Goal: Information Seeking & Learning: Find specific fact

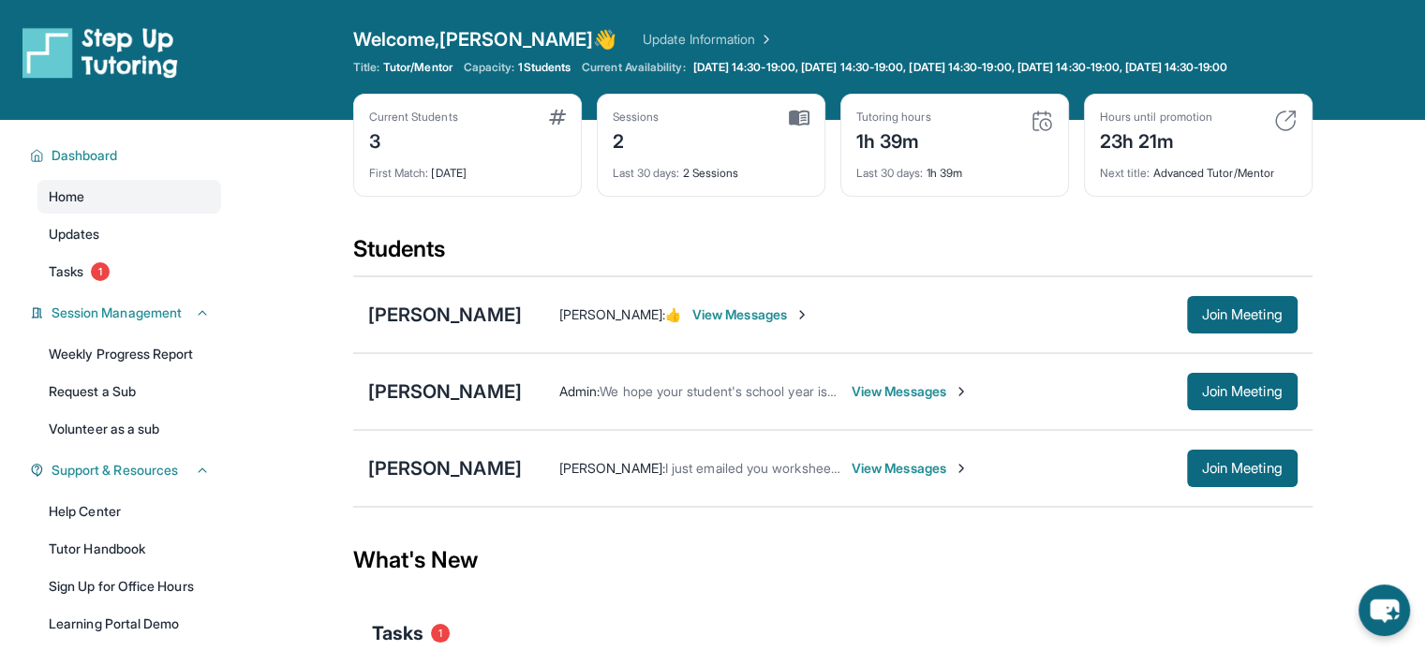
click at [320, 144] on main "Current Students 3 First Match : [DATE] Sessions 2 Last 30 days : 2 Sessions Tu…" at bounding box center [833, 478] width 1186 height 716
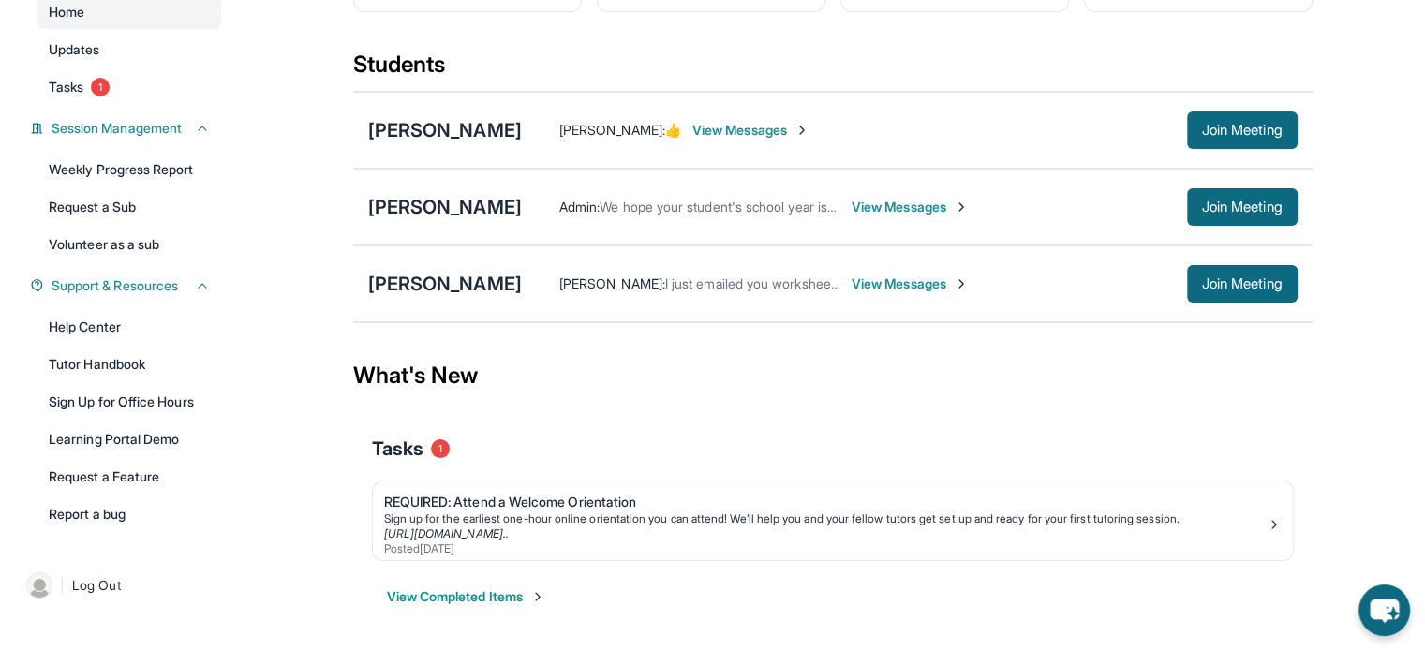
scroll to position [197, 0]
click at [452, 285] on div "[PERSON_NAME]" at bounding box center [445, 284] width 154 height 26
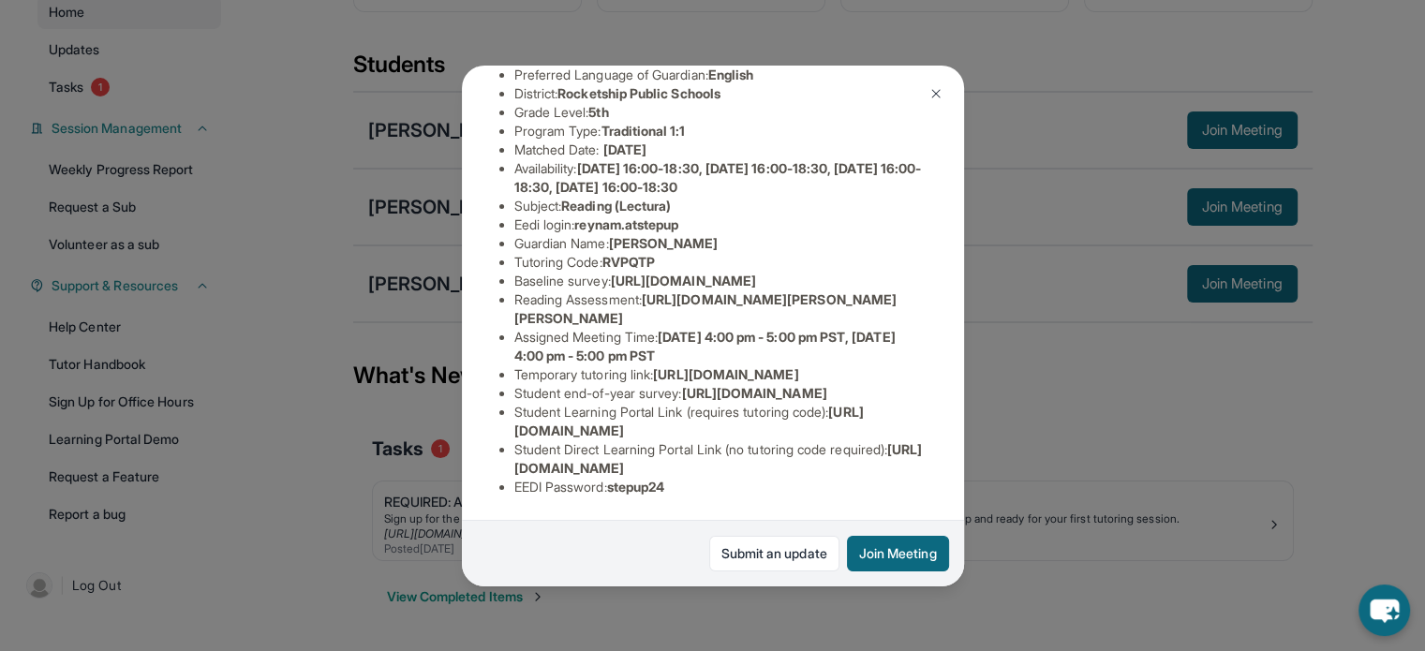
scroll to position [375, 0]
drag, startPoint x: 903, startPoint y: 207, endPoint x: 648, endPoint y: 172, distance: 258.2
click at [648, 291] on li "Reading Assessment : [URL][DOMAIN_NAME][PERSON_NAME][PERSON_NAME]" at bounding box center [721, 309] width 412 height 37
copy li "[URL][DOMAIN_NAME][PERSON_NAME][PERSON_NAME]"
click at [836, 366] on li "Temporary tutoring link : [URL][DOMAIN_NAME]" at bounding box center [721, 375] width 412 height 19
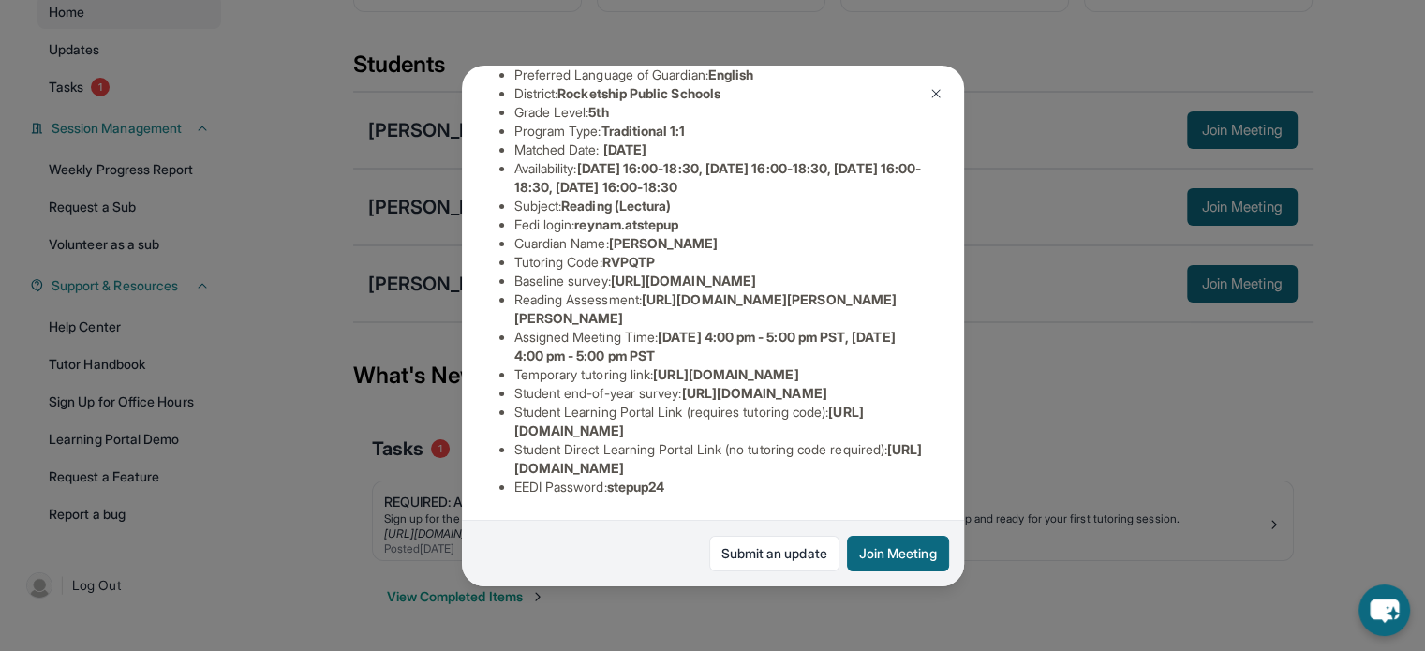
drag, startPoint x: 910, startPoint y: 467, endPoint x: 506, endPoint y: 477, distance: 404.1
click at [506, 477] on ul "Preferred Language of Guardian: English District: Rocketship Public Schools Gra…" at bounding box center [713, 281] width 427 height 431
copy span "[URL][DOMAIN_NAME]"
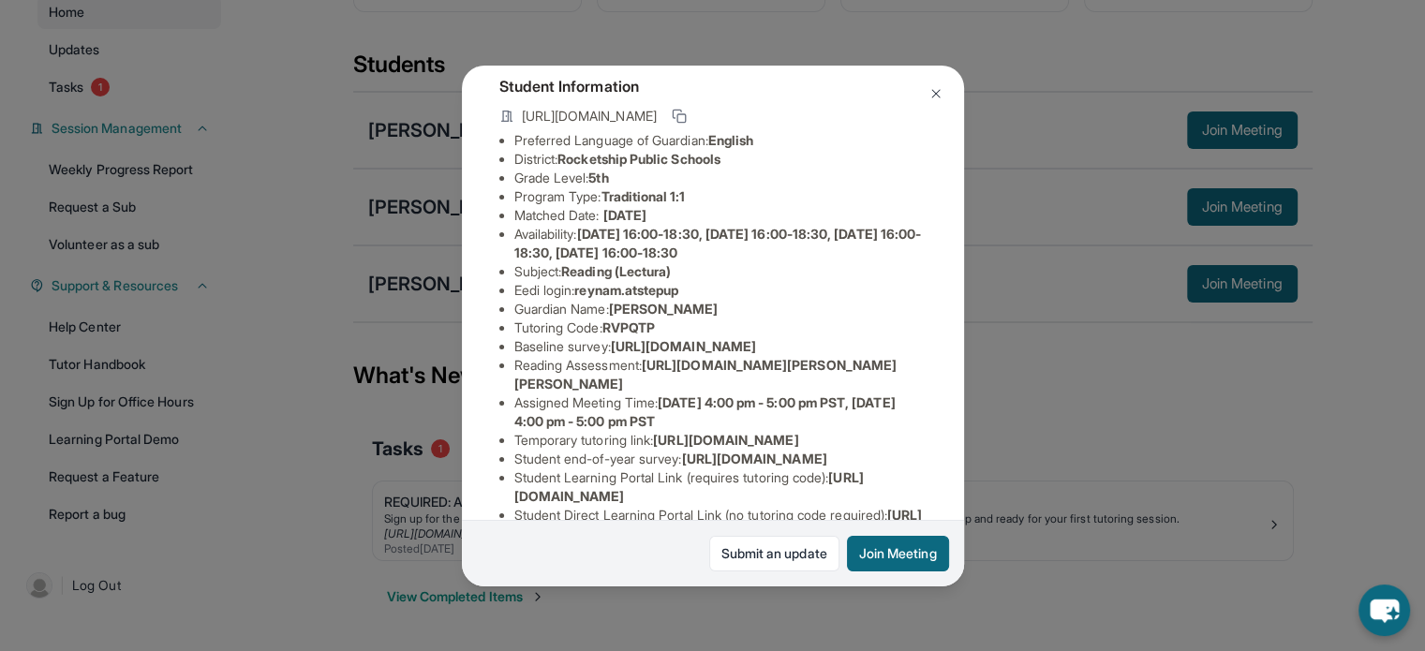
scroll to position [94, 0]
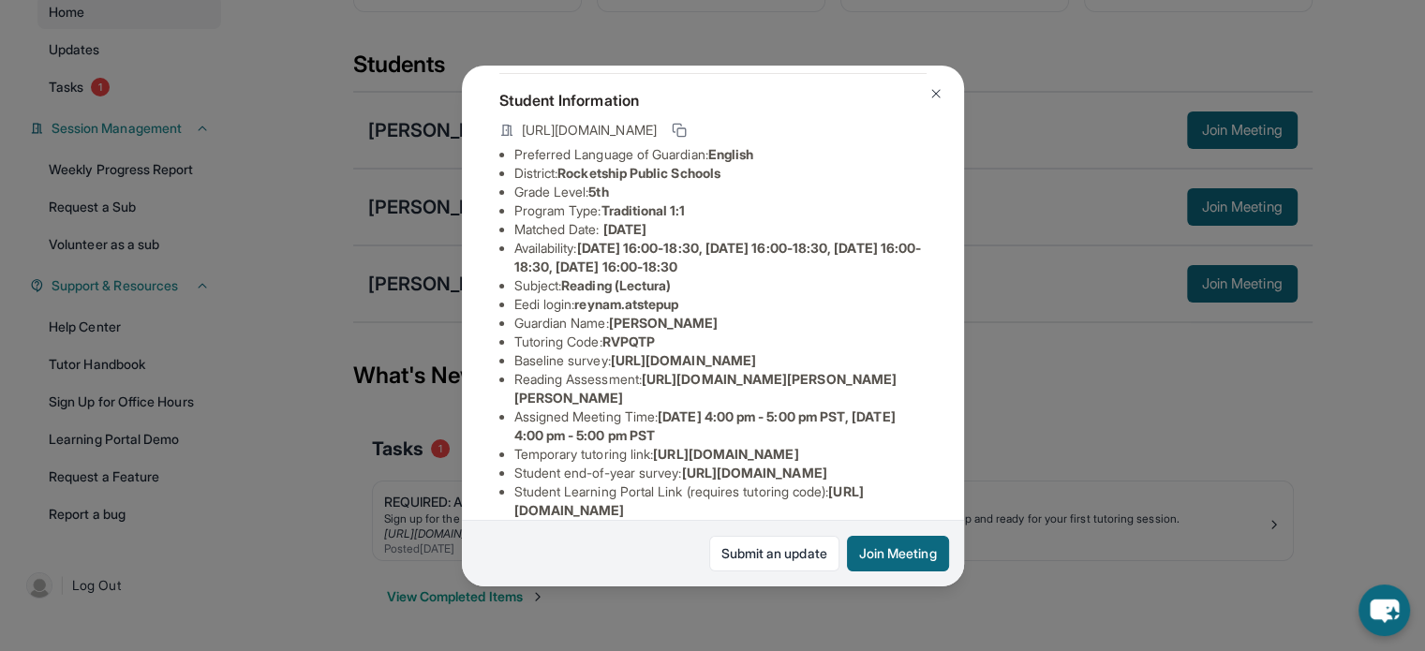
click at [1099, 333] on div "[PERSON_NAME] Guardian: [PERSON_NAME] Student Information [URL][DOMAIN_NAME] Pr…" at bounding box center [712, 325] width 1425 height 651
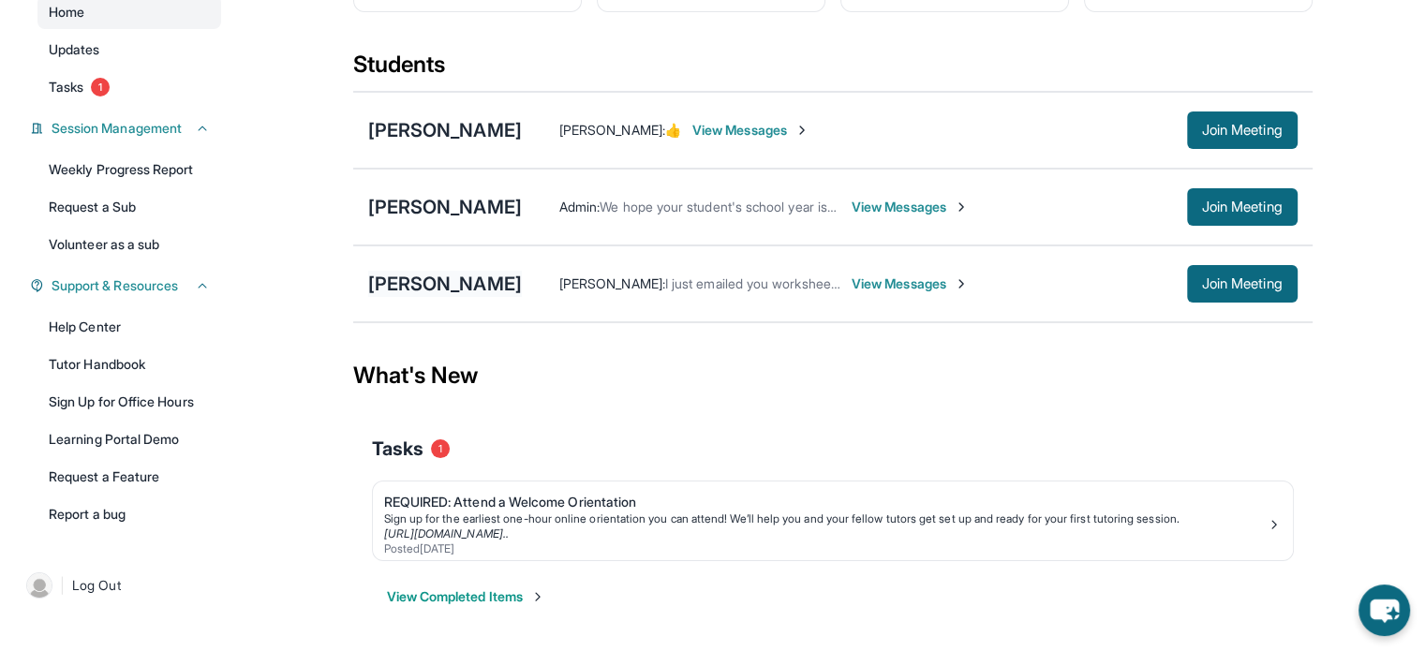
click at [439, 291] on div "[PERSON_NAME]" at bounding box center [445, 284] width 154 height 26
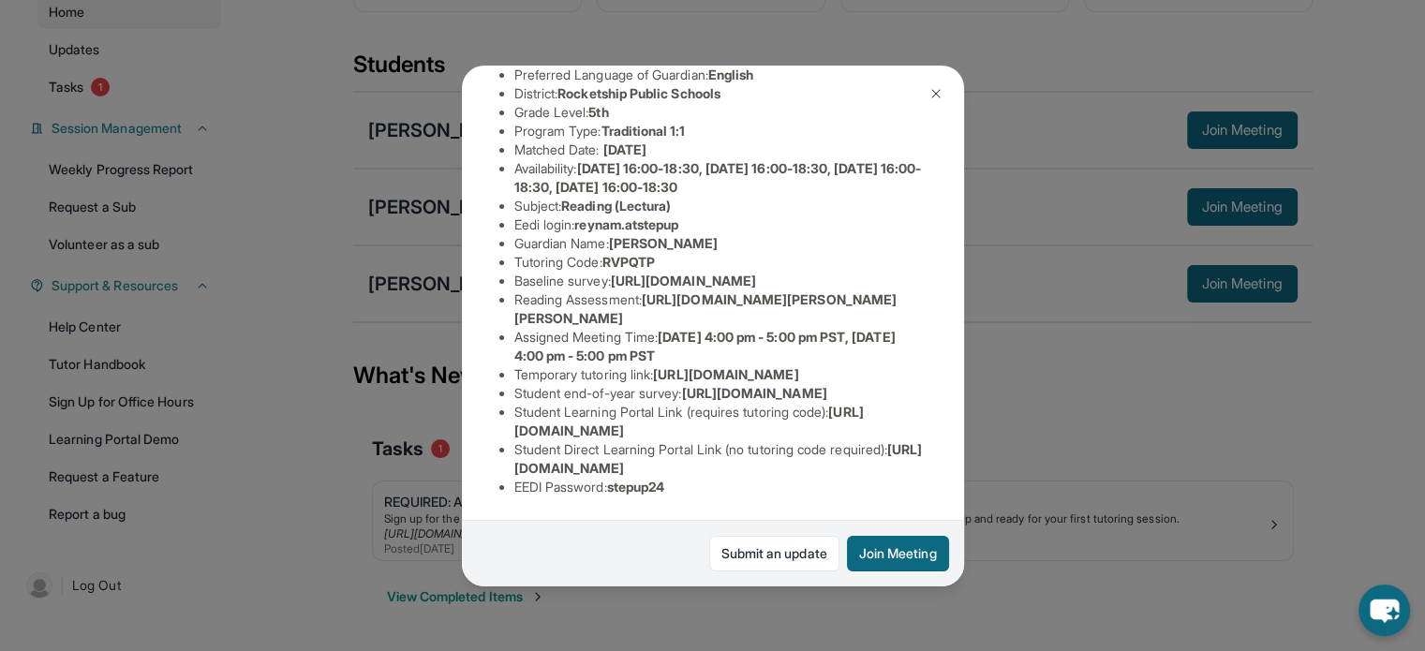
scroll to position [390, 0]
click at [1081, 455] on div "[PERSON_NAME] Guardian: [PERSON_NAME] Student Information [URL][DOMAIN_NAME] Pr…" at bounding box center [712, 325] width 1425 height 651
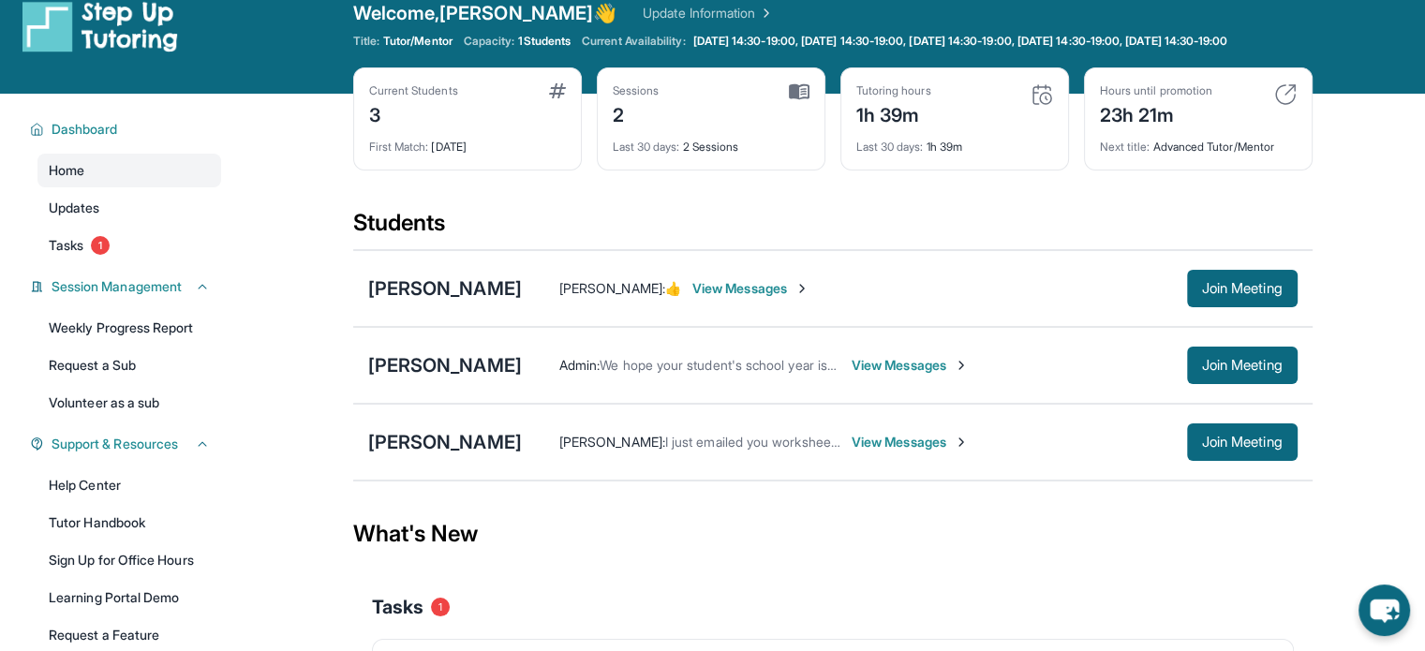
scroll to position [0, 0]
